Goal: Task Accomplishment & Management: Manage account settings

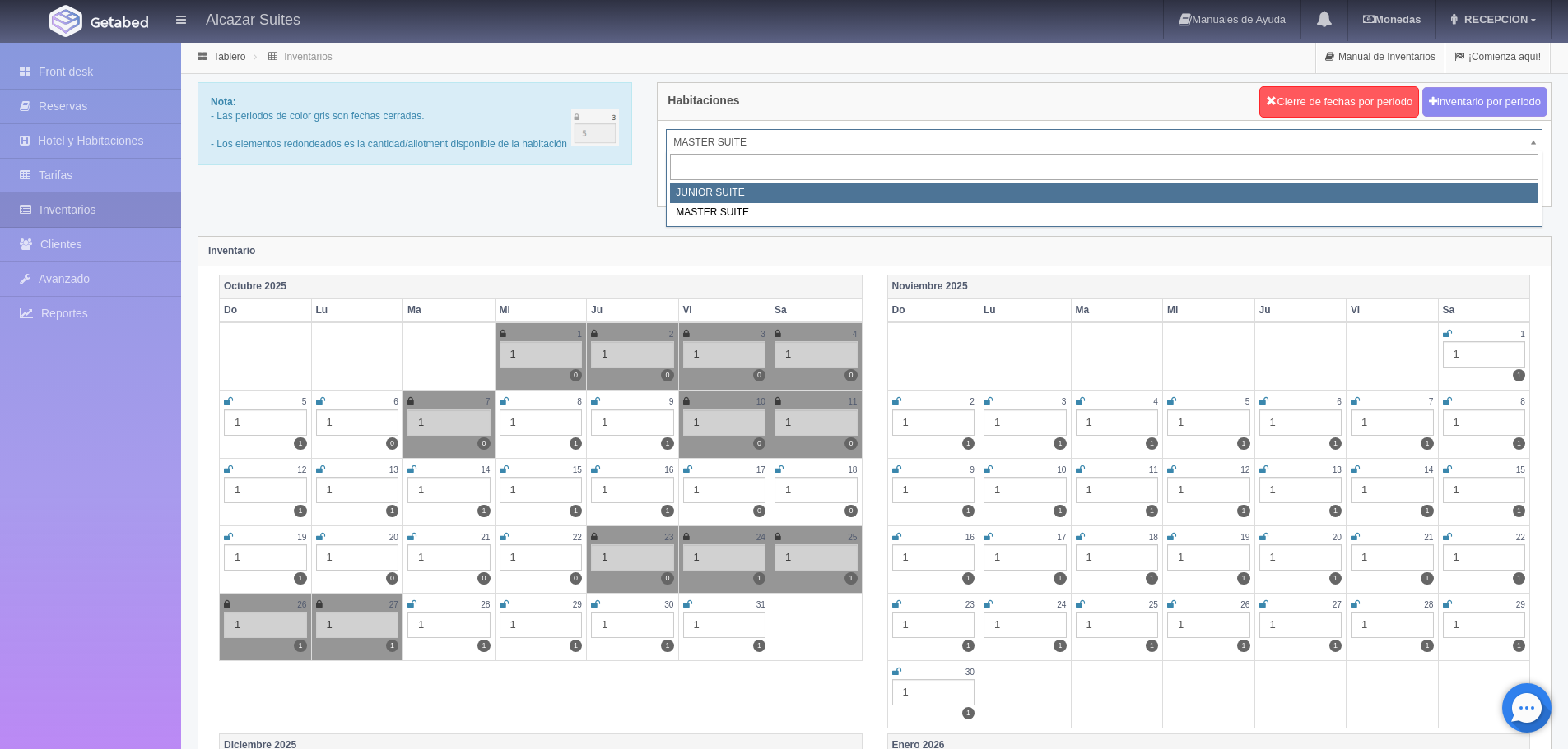
select select "304"
